Goal: Learn about a topic: Learn about a topic

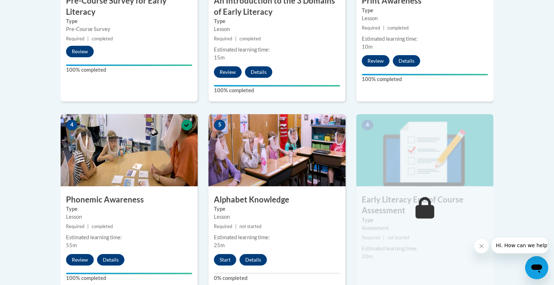
scroll to position [334, 0]
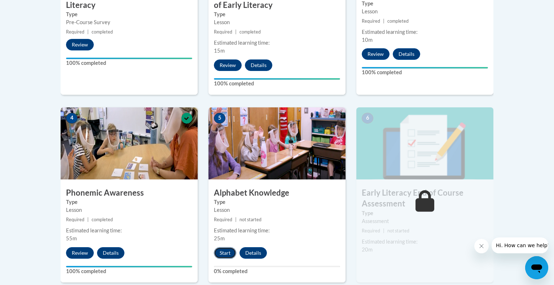
click at [225, 252] on button "Start" at bounding box center [225, 254] width 22 height 12
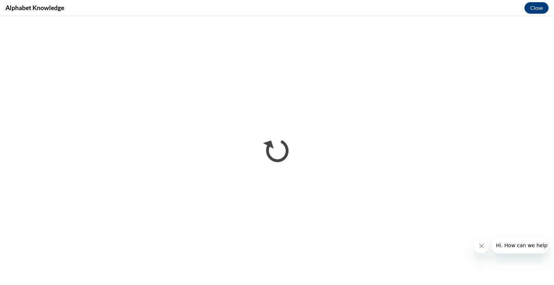
scroll to position [0, 0]
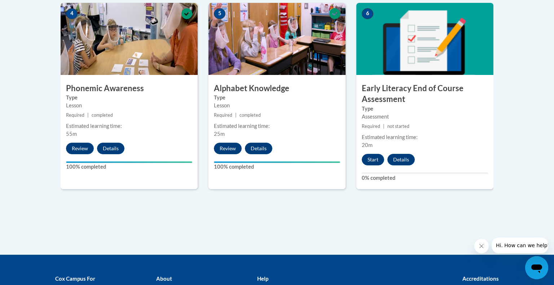
scroll to position [439, 0]
